Goal: Information Seeking & Learning: Find specific fact

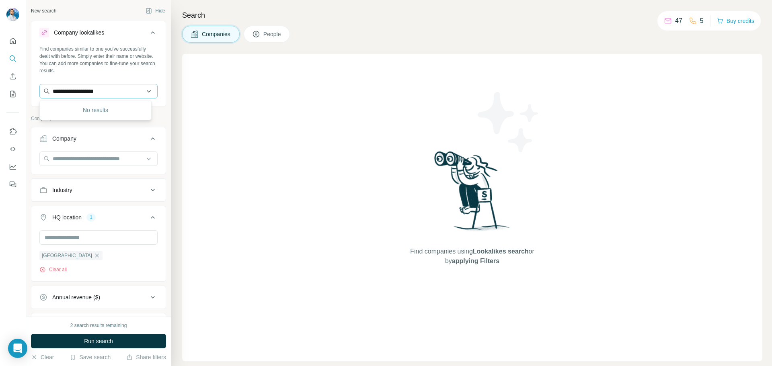
click at [144, 89] on input "**********" at bounding box center [98, 91] width 118 height 14
click at [74, 160] on input "text" at bounding box center [98, 159] width 118 height 14
paste input "**********"
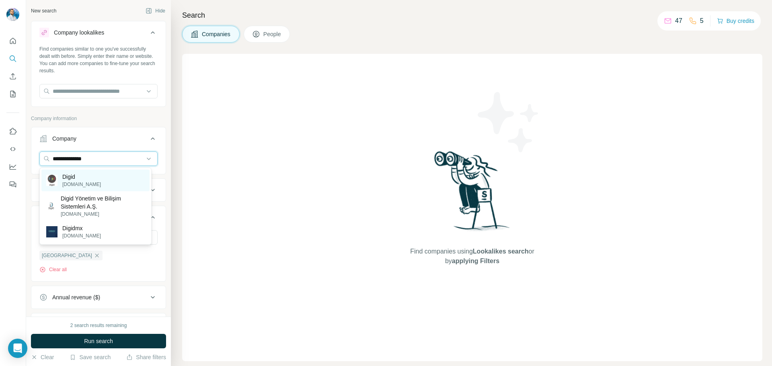
type input "**********"
click at [105, 179] on div "Digid [DOMAIN_NAME]" at bounding box center [95, 181] width 108 height 22
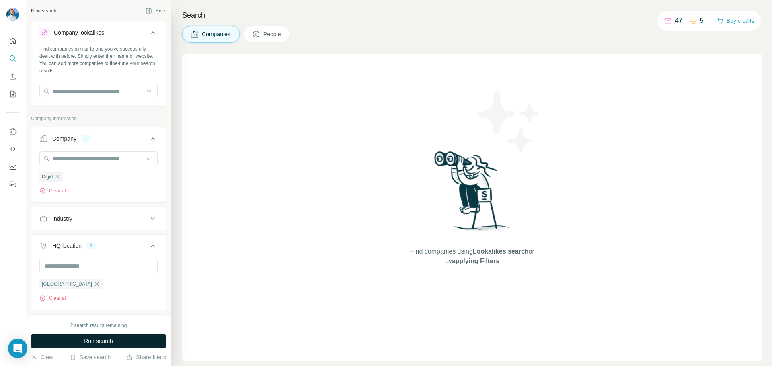
click at [92, 335] on button "Run search" at bounding box center [98, 341] width 135 height 14
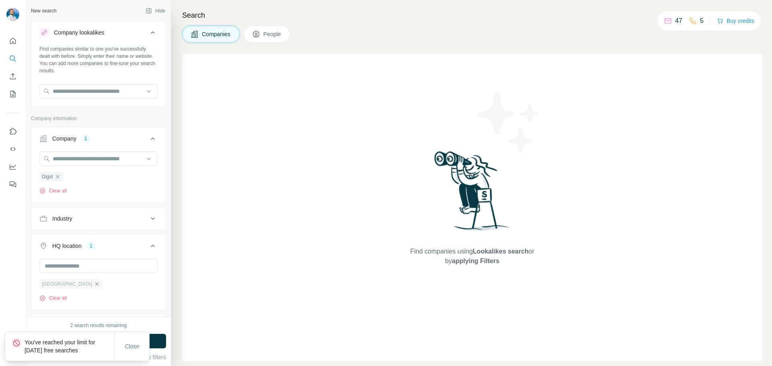
click at [94, 284] on icon "button" at bounding box center [97, 284] width 6 height 6
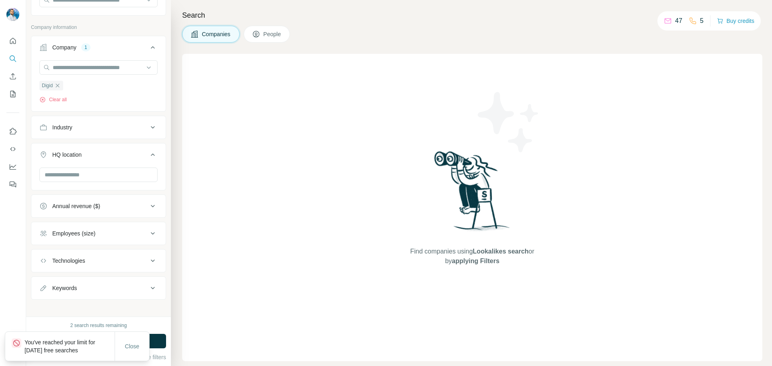
scroll to position [97, 0]
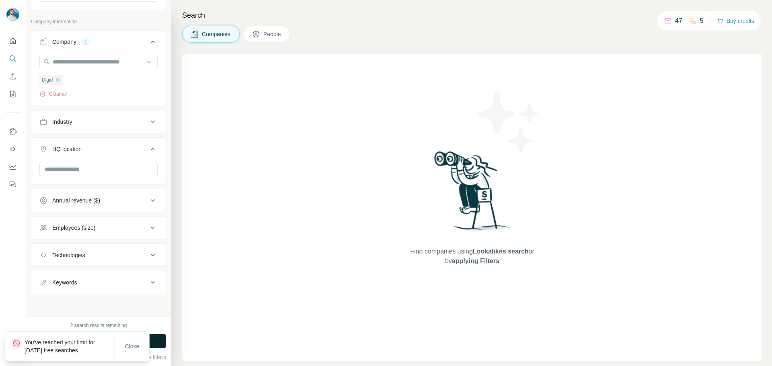
click at [151, 337] on button "Run search" at bounding box center [98, 341] width 135 height 14
click at [134, 345] on span "Close" at bounding box center [132, 347] width 14 height 8
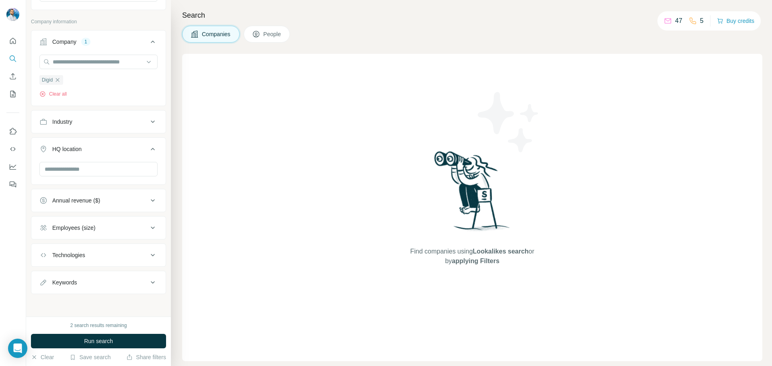
click at [370, 147] on div "Find companies using Lookalikes search or by applying Filters" at bounding box center [472, 208] width 580 height 308
click at [113, 340] on span "Run search" at bounding box center [98, 341] width 29 height 8
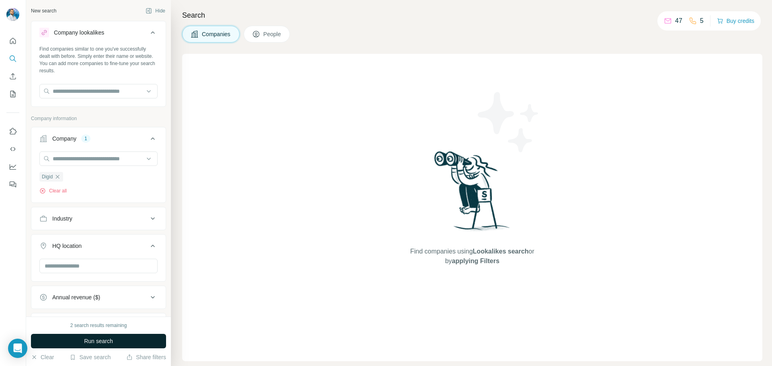
click at [151, 32] on icon at bounding box center [153, 32] width 4 height 2
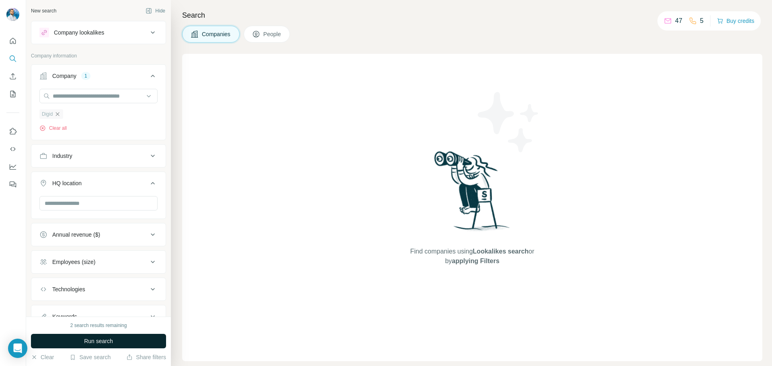
click at [56, 115] on icon "button" at bounding box center [57, 114] width 6 height 6
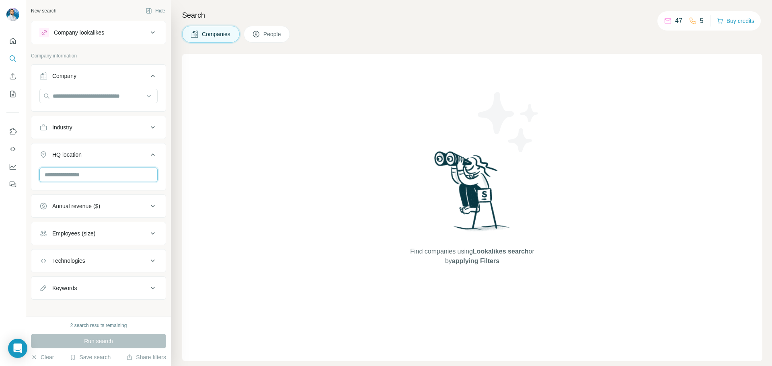
click at [95, 173] on input "text" at bounding box center [98, 175] width 118 height 14
click at [79, 93] on input "text" at bounding box center [98, 96] width 118 height 14
paste input "**********"
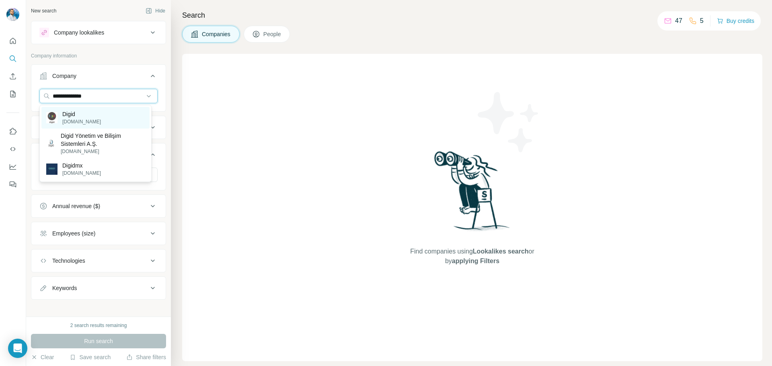
type input "**********"
click at [110, 112] on div "Digid [DOMAIN_NAME]" at bounding box center [95, 118] width 108 height 22
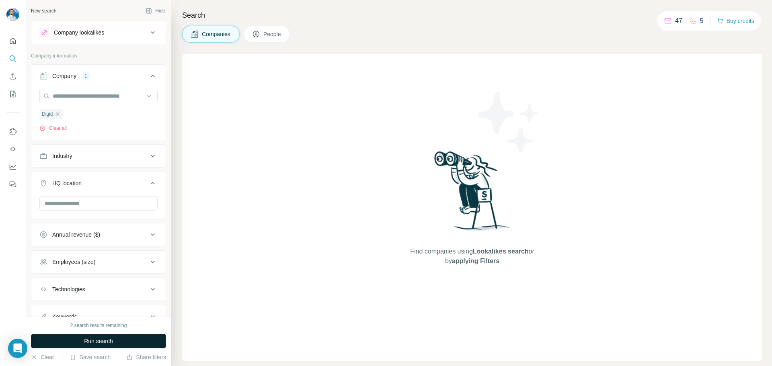
click at [109, 339] on span "Run search" at bounding box center [98, 341] width 29 height 8
click at [268, 136] on div "Find companies using Lookalikes search or by applying Filters" at bounding box center [472, 208] width 580 height 308
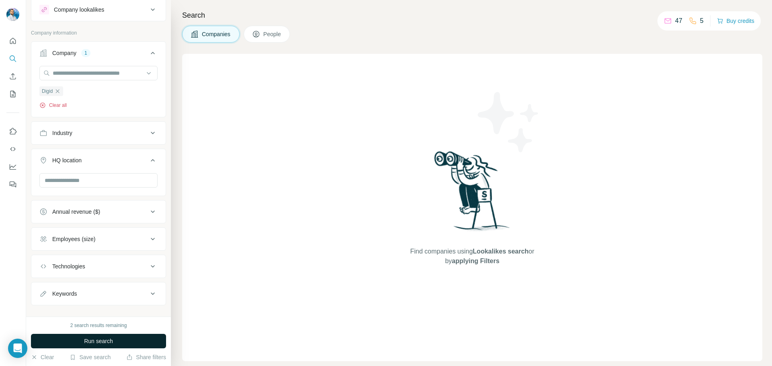
scroll to position [35, 0]
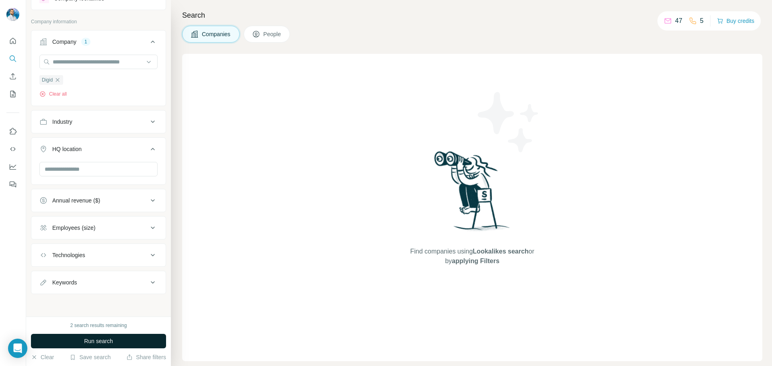
click at [127, 347] on button "Run search" at bounding box center [98, 341] width 135 height 14
click at [120, 345] on button "Run search" at bounding box center [98, 341] width 135 height 14
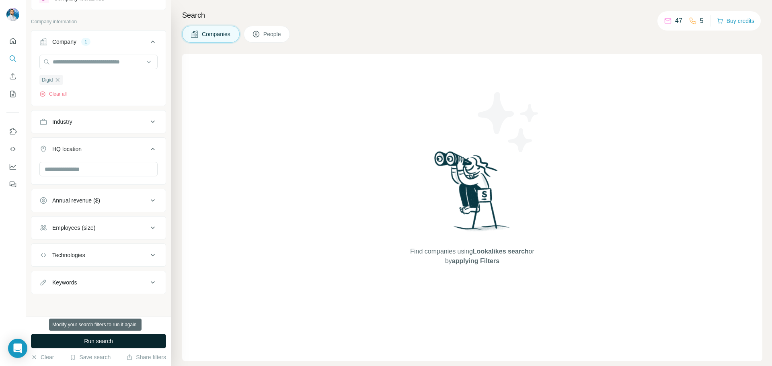
click at [120, 345] on button "Run search" at bounding box center [98, 341] width 135 height 14
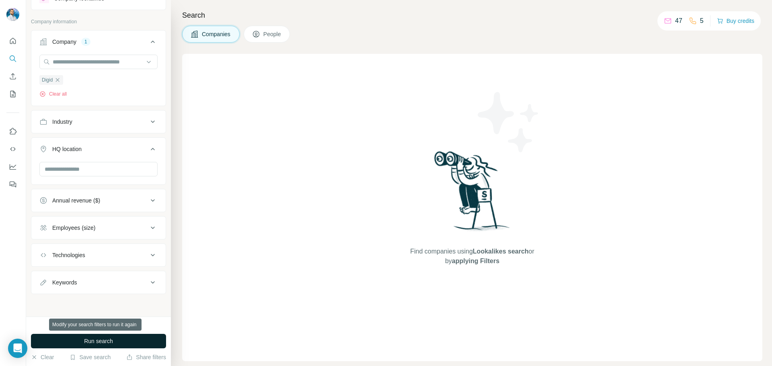
click at [120, 345] on button "Run search" at bounding box center [98, 341] width 135 height 14
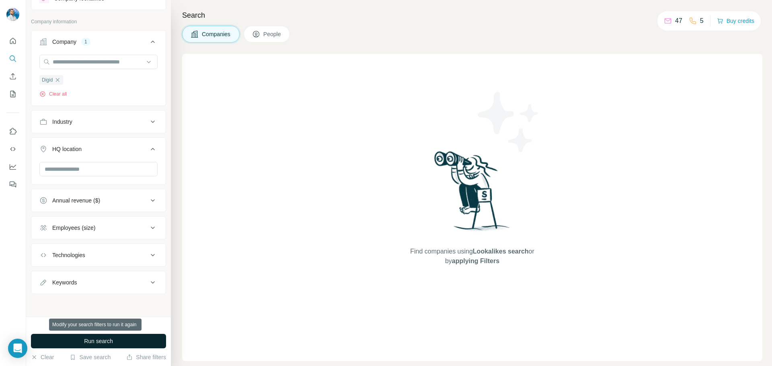
click at [120, 345] on button "Run search" at bounding box center [98, 341] width 135 height 14
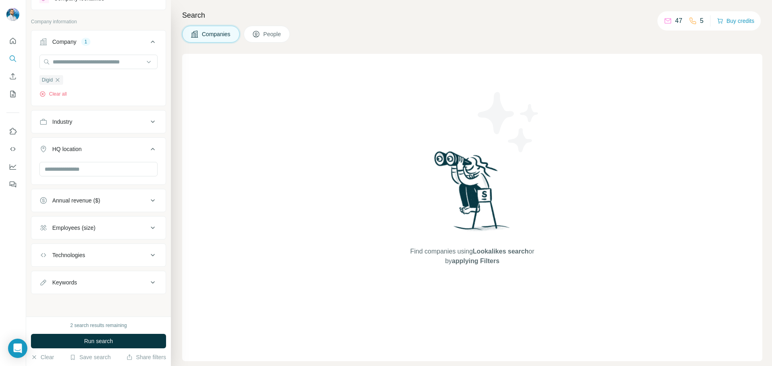
scroll to position [0, 0]
